Goal: Navigation & Orientation: Understand site structure

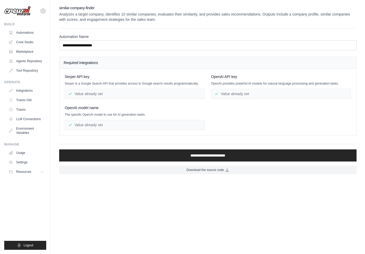
click at [209, 112] on div "[PERSON_NAME] API key [PERSON_NAME] is a Google Search API that provides access…" at bounding box center [208, 102] width 286 height 56
click at [20, 31] on link "Automations" at bounding box center [27, 32] width 40 height 8
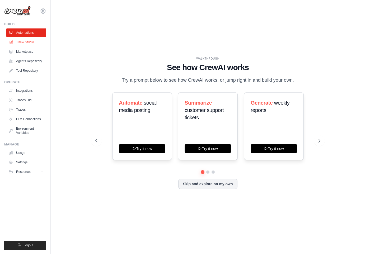
click at [23, 44] on link "Crew Studio" at bounding box center [27, 42] width 40 height 8
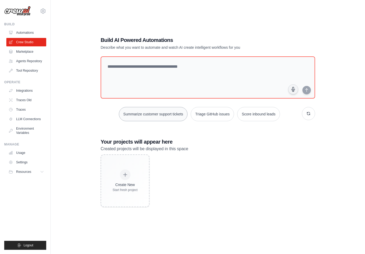
scroll to position [10, 0]
click at [31, 54] on link "Marketplace" at bounding box center [27, 51] width 40 height 8
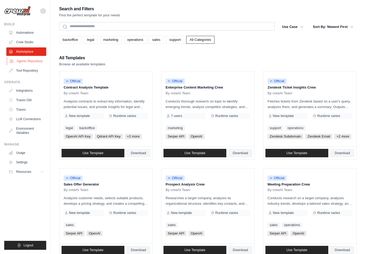
click at [32, 59] on link "Agents Repository" at bounding box center [27, 61] width 40 height 8
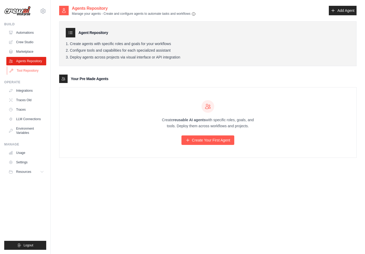
click at [31, 70] on link "Tool Repository" at bounding box center [27, 70] width 40 height 8
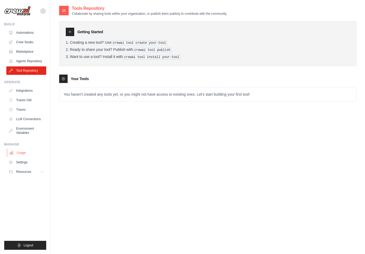
click at [38, 150] on link "Usage" at bounding box center [27, 153] width 40 height 8
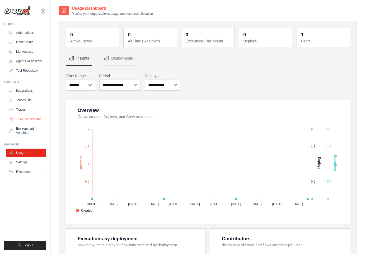
click at [28, 118] on link "LLM Connections" at bounding box center [27, 119] width 40 height 8
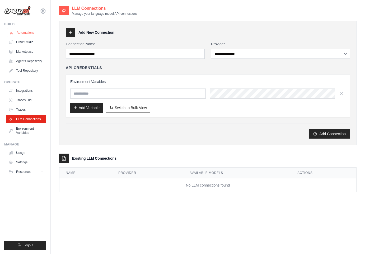
click at [20, 35] on link "Automations" at bounding box center [27, 32] width 40 height 8
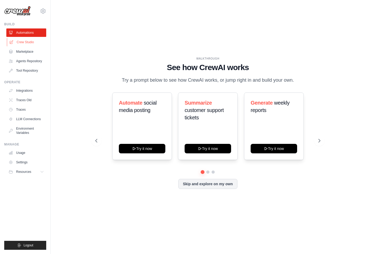
click at [25, 40] on link "Crew Studio" at bounding box center [27, 42] width 40 height 8
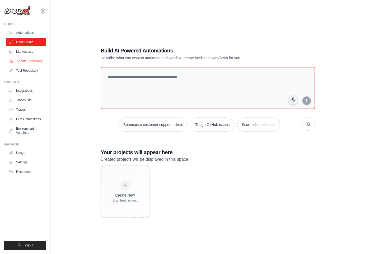
click at [35, 60] on link "Agents Repository" at bounding box center [27, 61] width 40 height 8
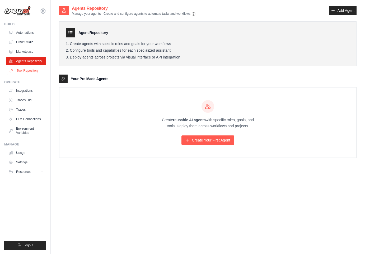
click at [35, 71] on link "Tool Repository" at bounding box center [27, 70] width 40 height 8
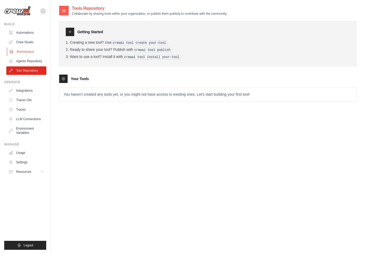
click at [24, 53] on link "Marketplace" at bounding box center [27, 51] width 40 height 8
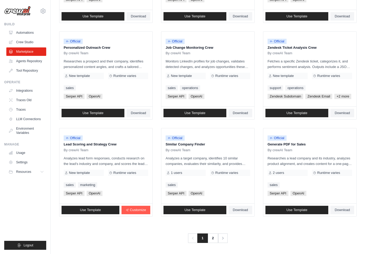
scroll to position [235, 0]
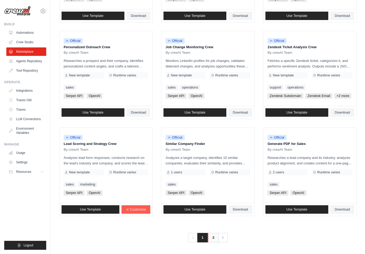
click at [212, 239] on link "2" at bounding box center [213, 237] width 11 height 9
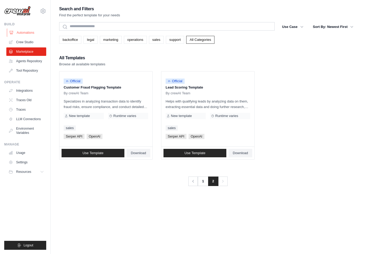
click at [25, 32] on link "Automations" at bounding box center [27, 32] width 40 height 8
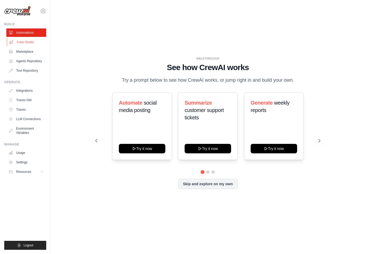
click at [30, 40] on link "Crew Studio" at bounding box center [27, 42] width 40 height 8
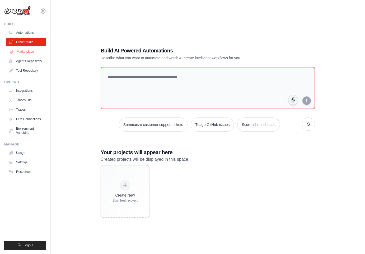
click at [30, 49] on link "Marketplace" at bounding box center [27, 51] width 40 height 8
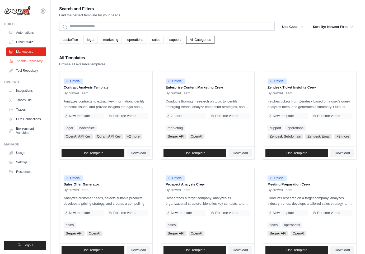
click at [35, 61] on link "Agents Repository" at bounding box center [27, 61] width 40 height 8
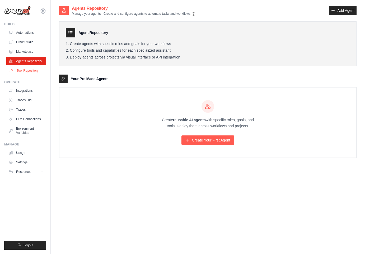
click at [40, 73] on link "Tool Repository" at bounding box center [27, 70] width 40 height 8
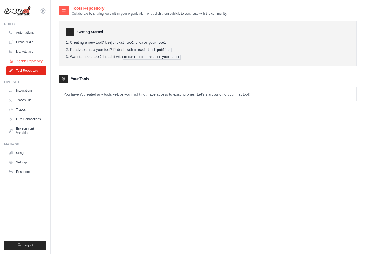
click at [33, 59] on link "Agents Repository" at bounding box center [27, 61] width 40 height 8
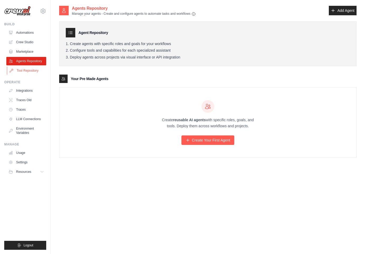
click at [39, 70] on link "Tool Repository" at bounding box center [27, 70] width 40 height 8
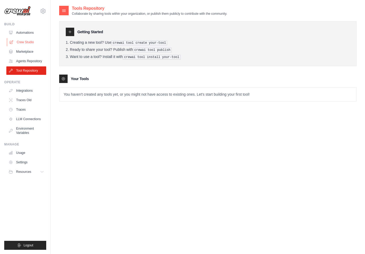
click at [29, 44] on link "Crew Studio" at bounding box center [27, 42] width 40 height 8
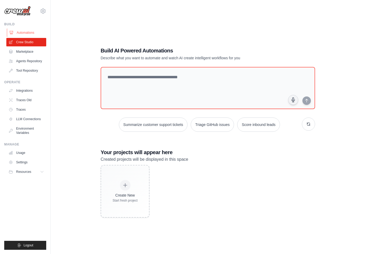
click at [23, 34] on link "Automations" at bounding box center [27, 32] width 40 height 8
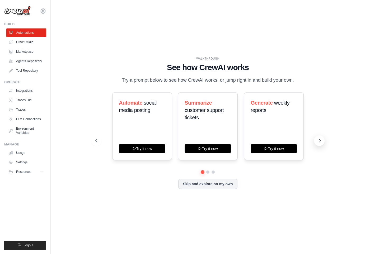
click at [320, 140] on icon at bounding box center [319, 140] width 5 height 5
